Goal: Transaction & Acquisition: Purchase product/service

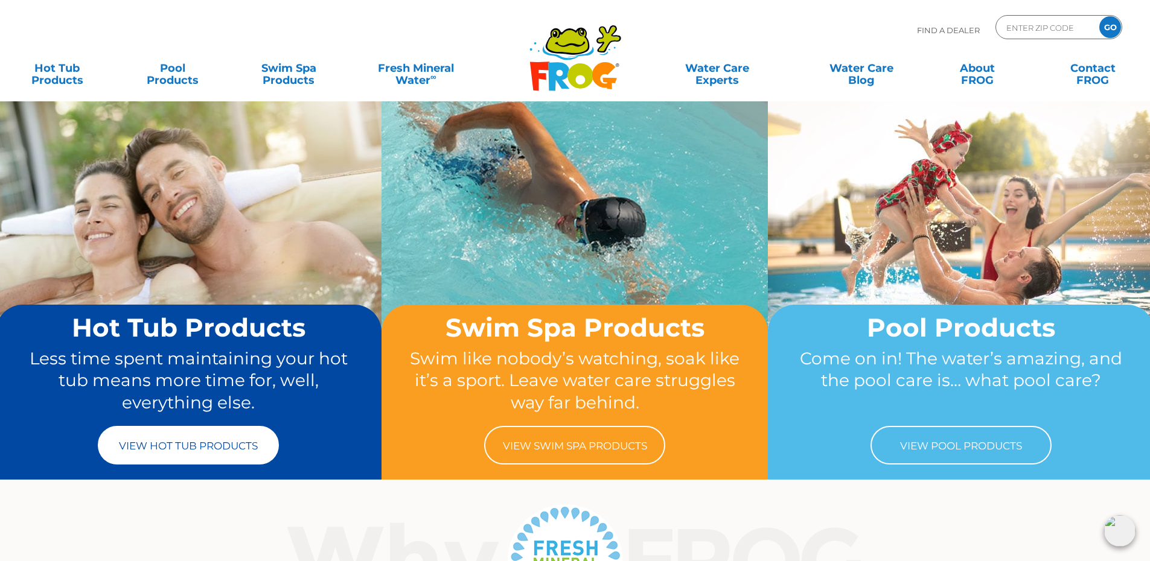
drag, startPoint x: 216, startPoint y: 449, endPoint x: 261, endPoint y: 448, distance: 45.3
click at [216, 449] on link "View Hot Tub Products" at bounding box center [188, 445] width 181 height 39
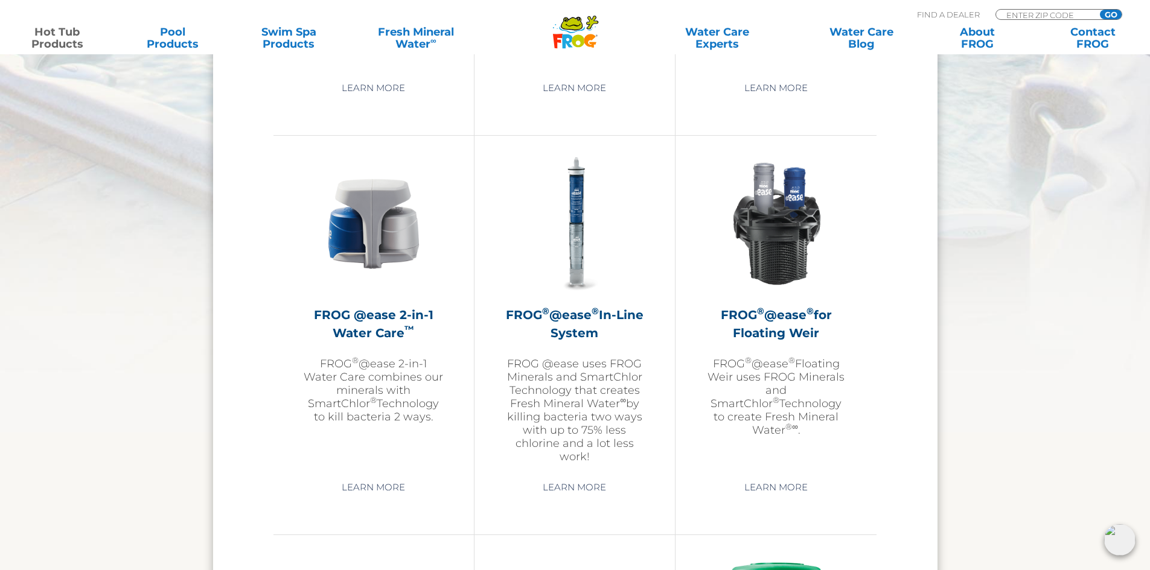
scroll to position [1630, 0]
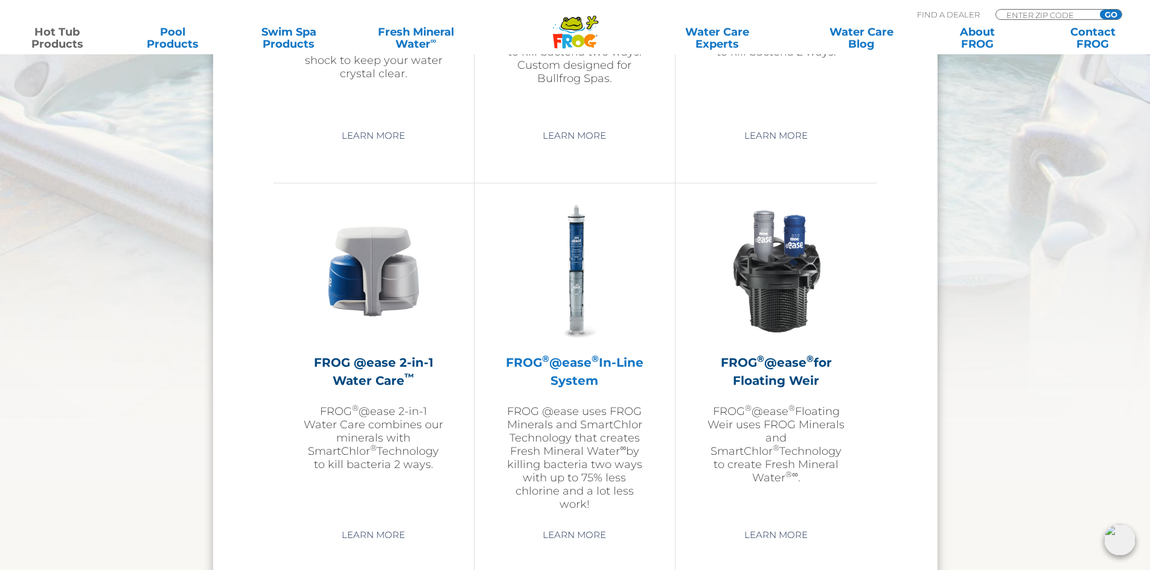
click at [602, 363] on h2 "FROG ® @ease ® In-Line System" at bounding box center [575, 372] width 140 height 36
